Goal: Task Accomplishment & Management: Complete application form

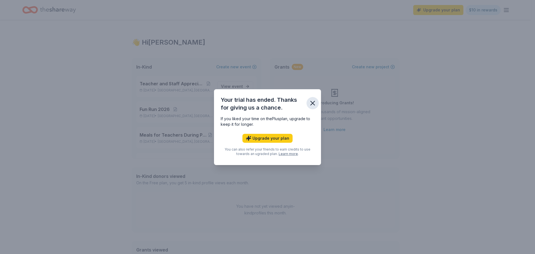
click at [314, 103] on icon "button" at bounding box center [313, 103] width 8 height 8
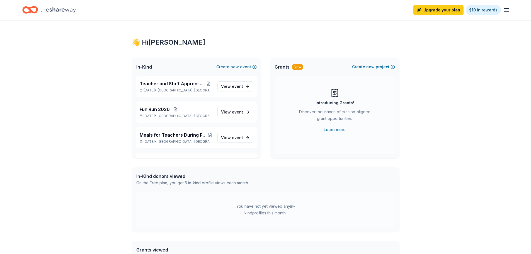
scroll to position [20, 0]
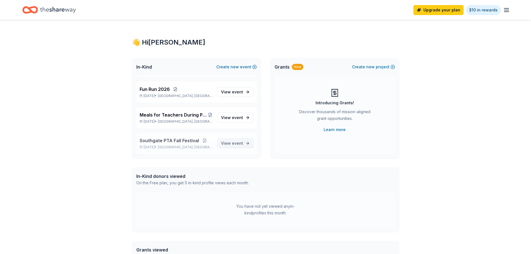
click at [232, 143] on span "event" at bounding box center [237, 143] width 11 height 5
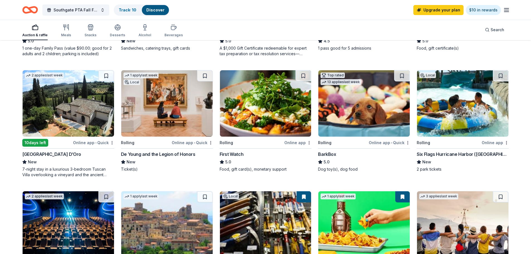
scroll to position [167, 0]
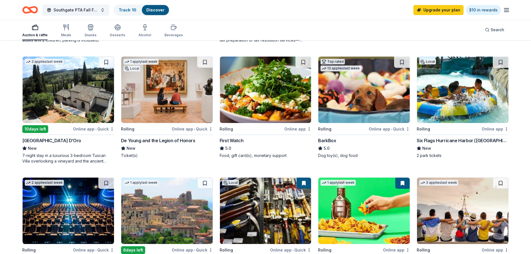
click at [452, 100] on img at bounding box center [462, 90] width 91 height 66
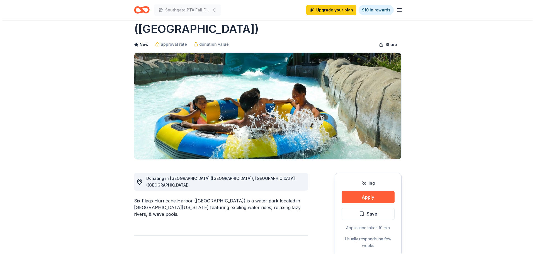
scroll to position [56, 0]
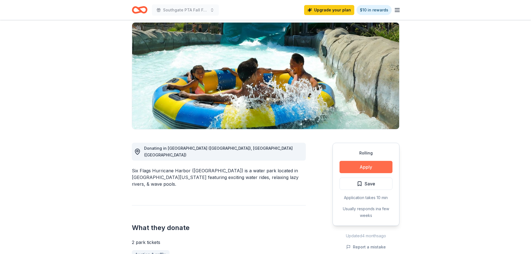
click at [377, 161] on button "Apply" at bounding box center [366, 167] width 53 height 12
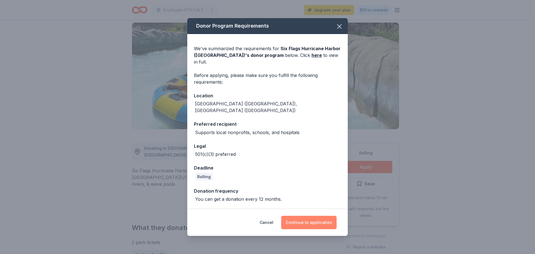
click at [315, 216] on button "Continue to application" at bounding box center [308, 222] width 55 height 13
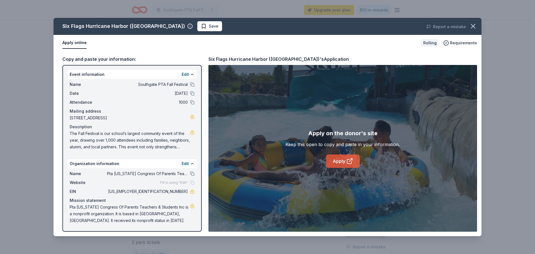
click at [335, 161] on link "Apply" at bounding box center [343, 160] width 34 height 13
